Goal: Transaction & Acquisition: Download file/media

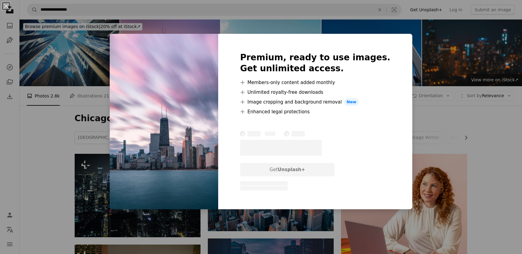
scroll to position [612, 0]
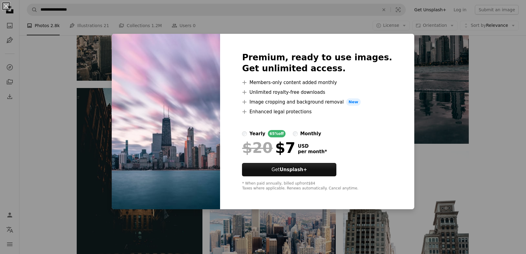
click at [477, 179] on div "An X shape Premium, ready to use images. Get unlimited access. A plus sign Memb…" at bounding box center [263, 127] width 526 height 254
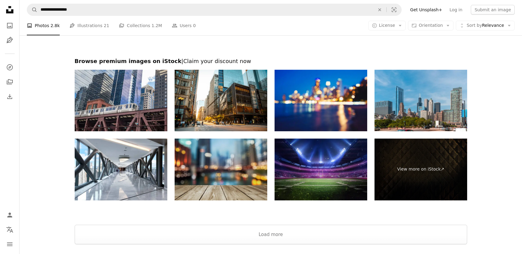
scroll to position [1146, 0]
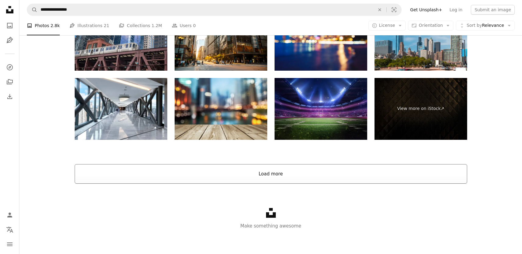
click at [266, 175] on button "Load more" at bounding box center [271, 173] width 392 height 19
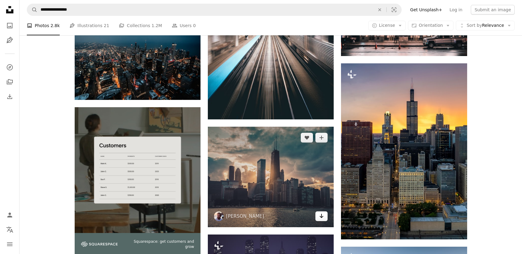
click at [324, 216] on icon "Arrow pointing down" at bounding box center [321, 215] width 5 height 7
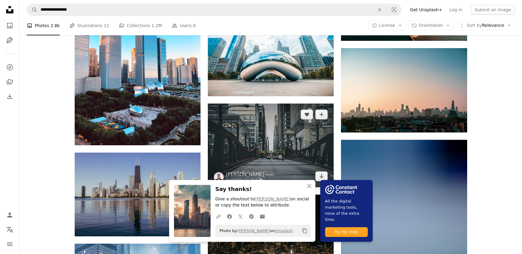
scroll to position [1509, 0]
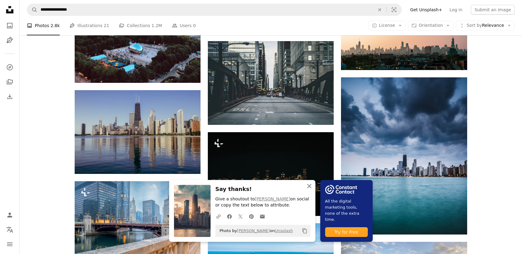
click at [309, 185] on icon "An X shape" at bounding box center [308, 185] width 7 height 7
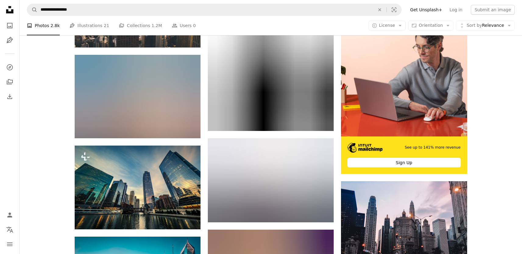
scroll to position [2561, 0]
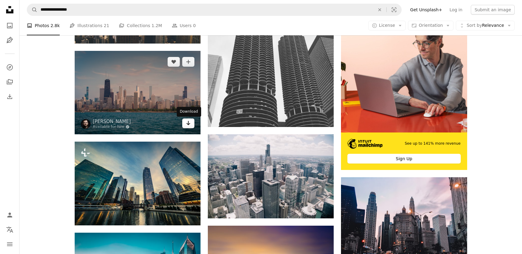
click at [188, 126] on icon "Arrow pointing down" at bounding box center [188, 122] width 5 height 7
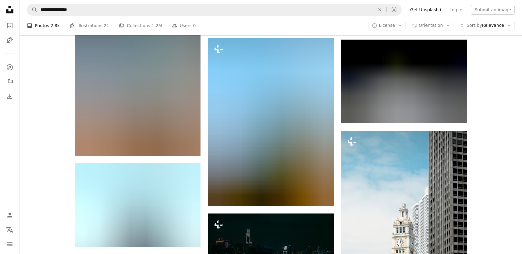
scroll to position [5312, 0]
